Goal: Information Seeking & Learning: Learn about a topic

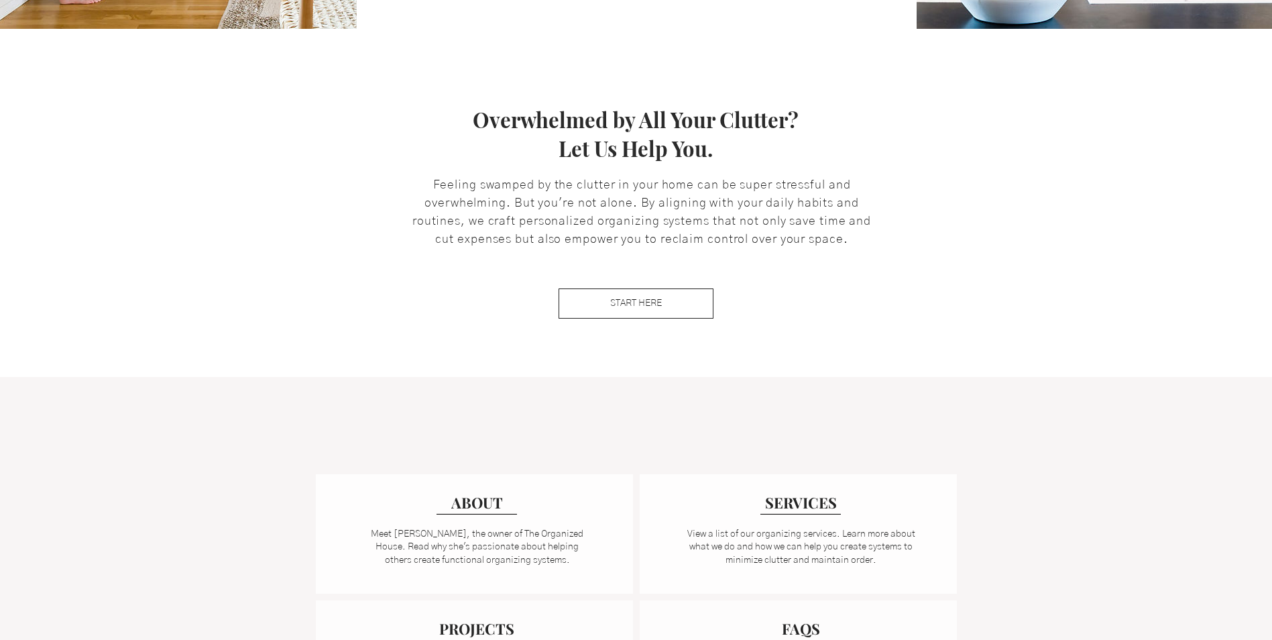
scroll to position [670, 0]
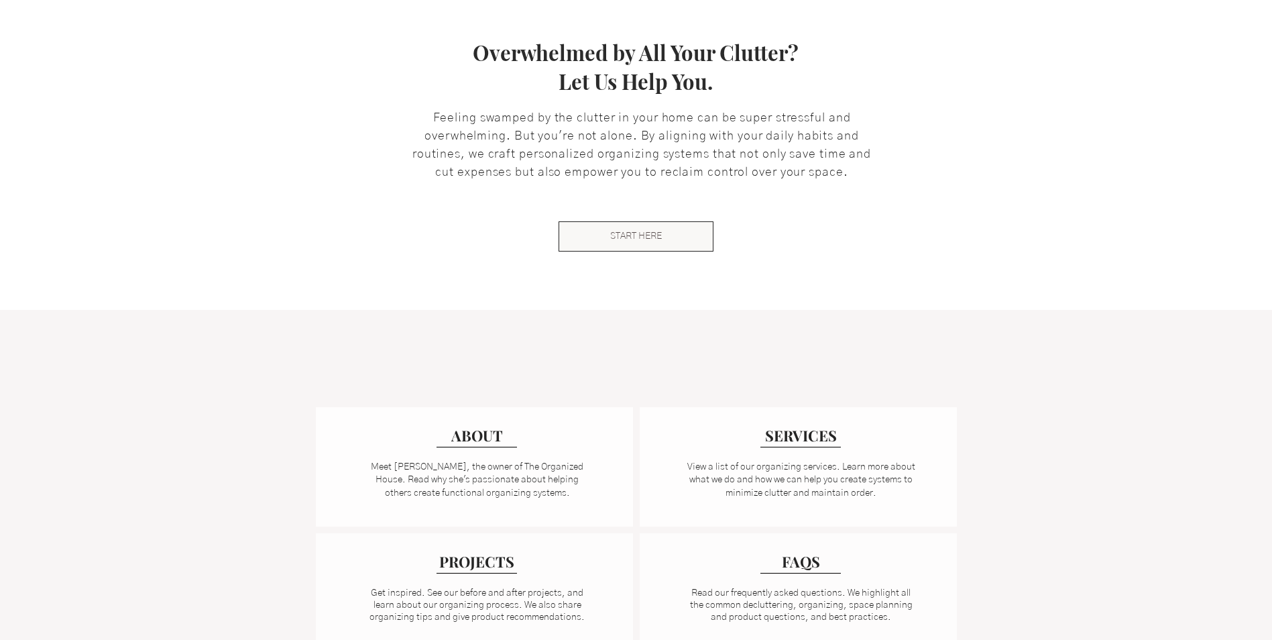
click at [658, 228] on link "START HERE" at bounding box center [635, 236] width 155 height 30
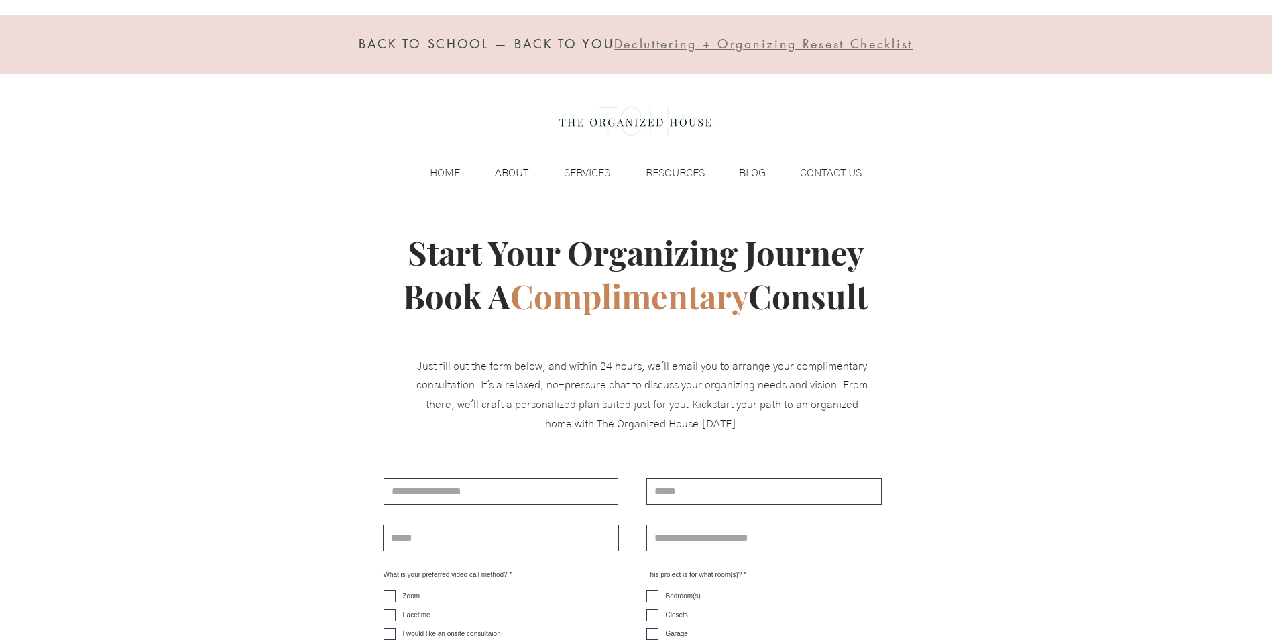
click at [505, 170] on p "ABOUT" at bounding box center [511, 173] width 47 height 20
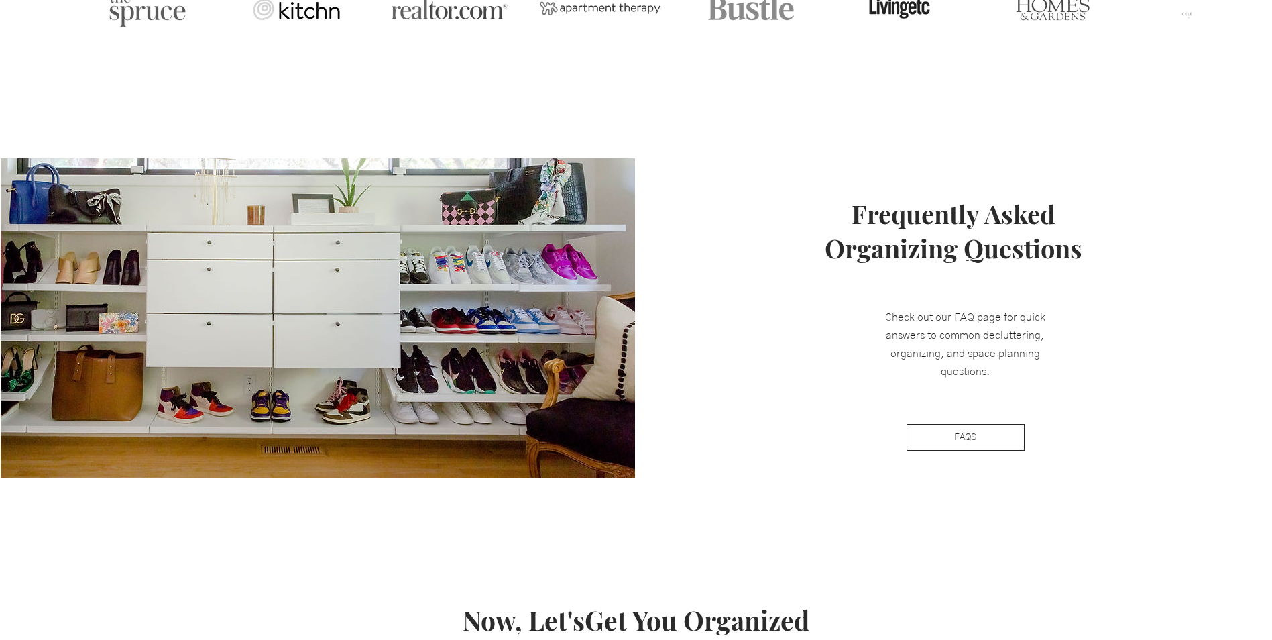
scroll to position [1207, 0]
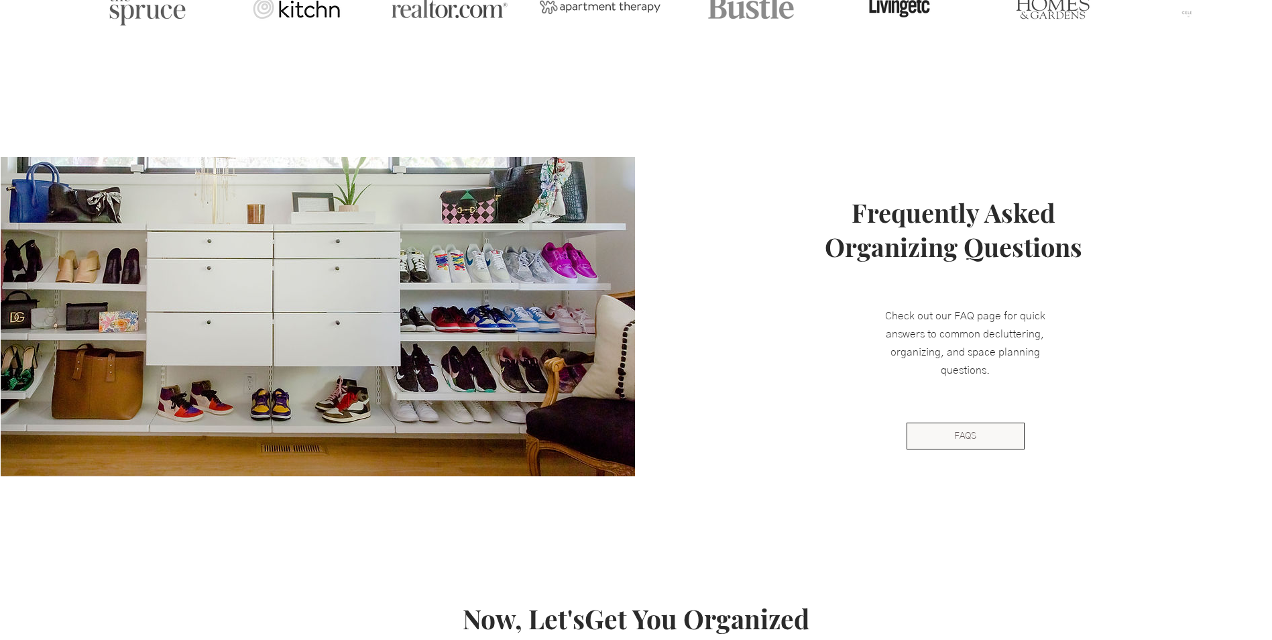
click at [1005, 434] on link "FAQS" at bounding box center [965, 435] width 118 height 27
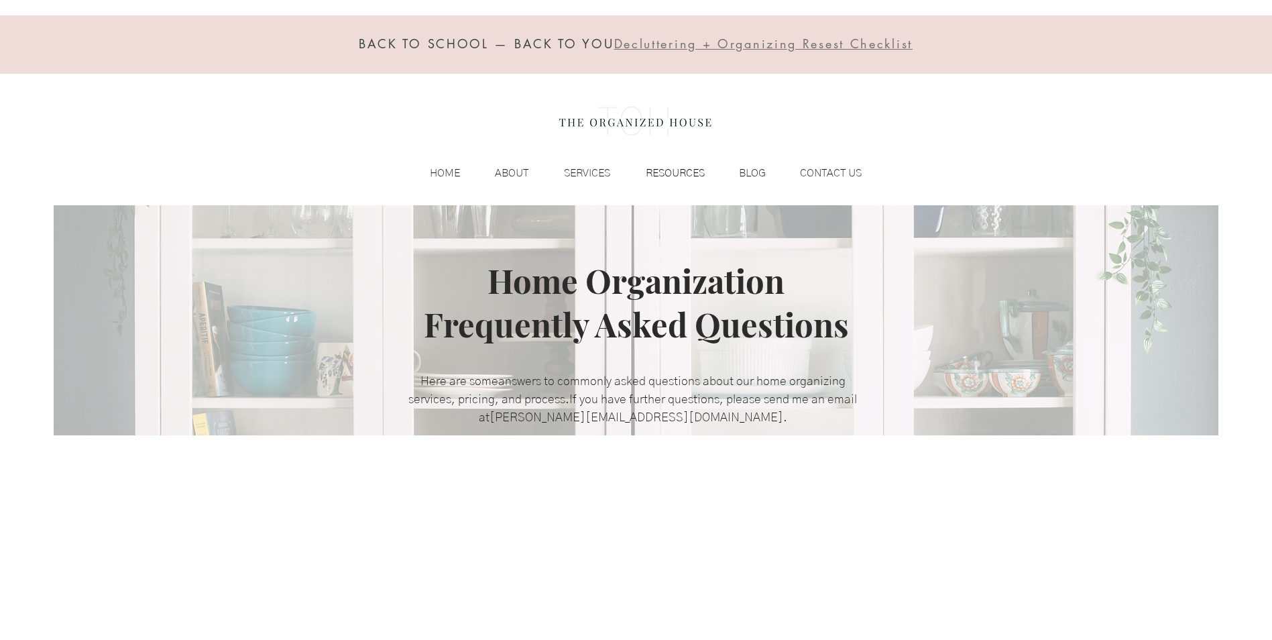
click at [673, 178] on p "RESOURCES" at bounding box center [675, 173] width 72 height 20
